Goal: Transaction & Acquisition: Purchase product/service

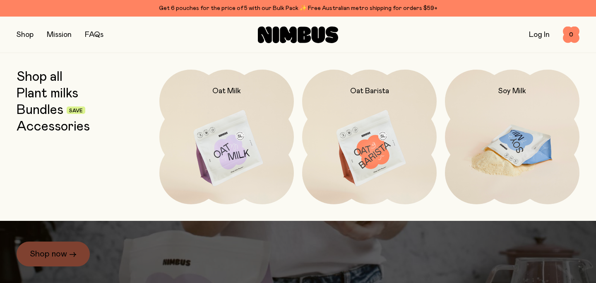
click at [490, 140] on img at bounding box center [512, 149] width 135 height 158
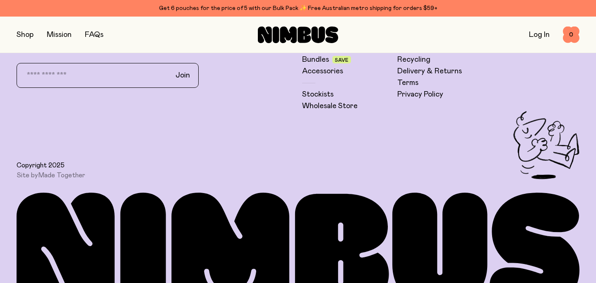
scroll to position [2175, 0]
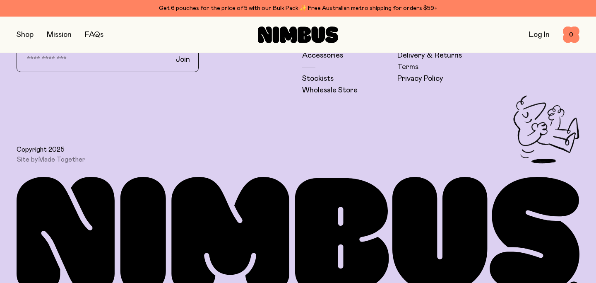
click at [28, 33] on button "button" at bounding box center [25, 35] width 17 height 12
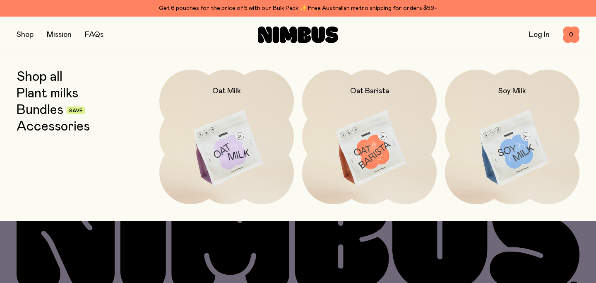
click at [27, 35] on button "button" at bounding box center [25, 35] width 17 height 12
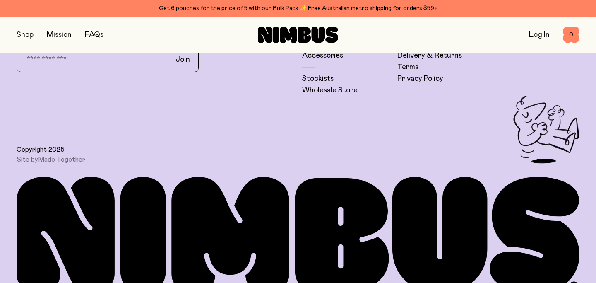
click at [27, 35] on button "button" at bounding box center [25, 35] width 17 height 12
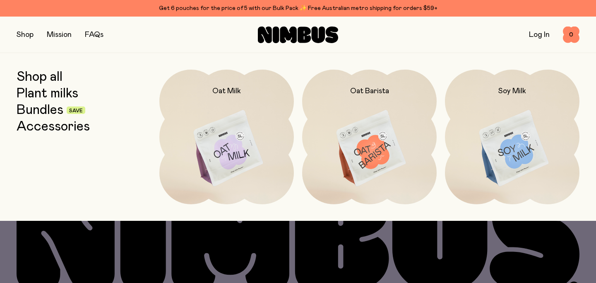
click at [36, 77] on link "Shop all" at bounding box center [40, 77] width 46 height 15
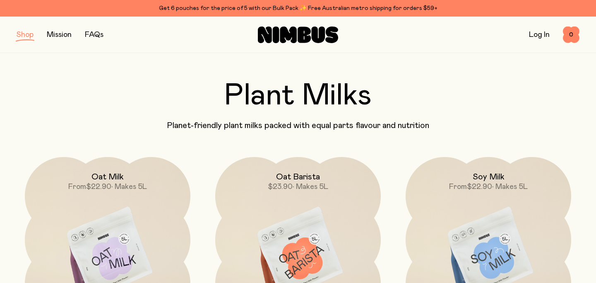
scroll to position [17, 0]
